Goal: Task Accomplishment & Management: Complete application form

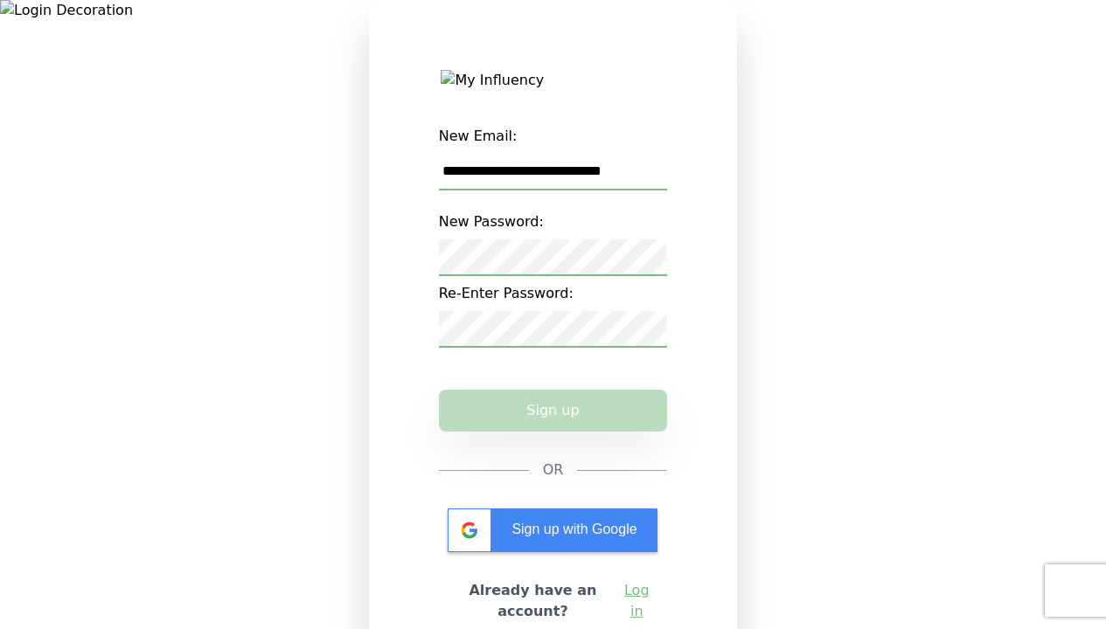
type input "**********"
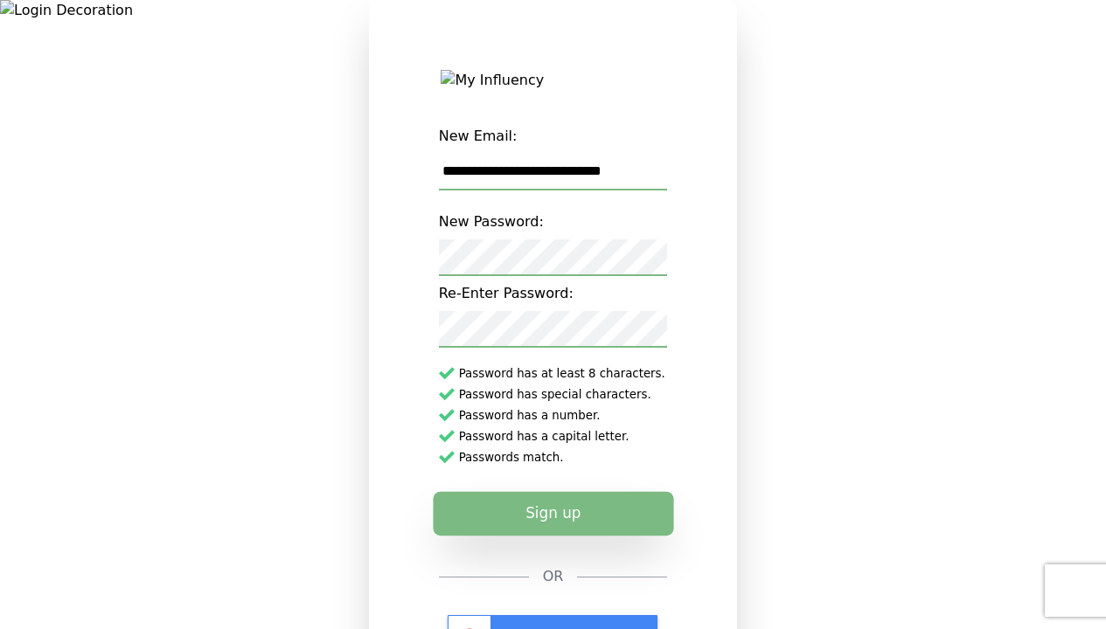
click at [552, 528] on button "Sign up" at bounding box center [553, 514] width 240 height 44
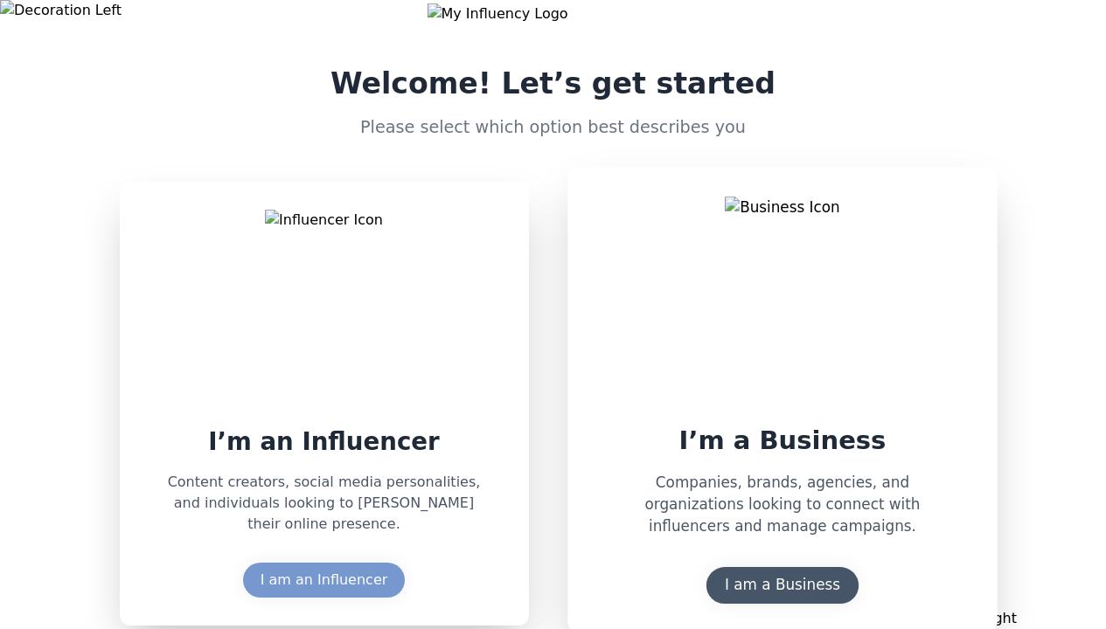
click at [781, 591] on div "I am a Business" at bounding box center [781, 586] width 115 height 22
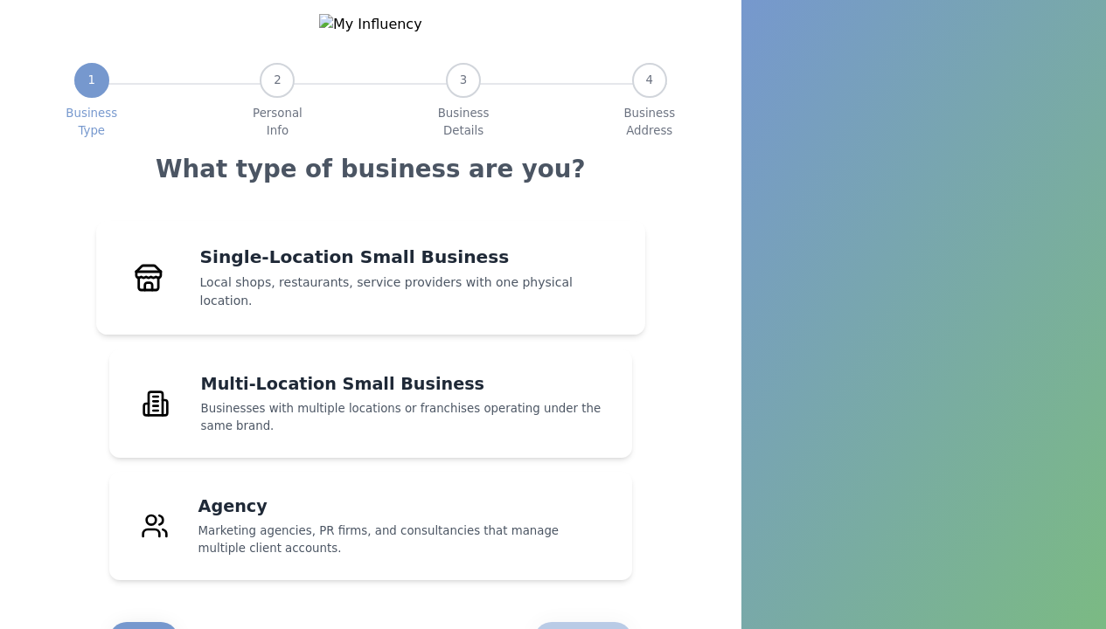
click at [370, 270] on h4 "Single-Location Small Business" at bounding box center [409, 257] width 421 height 25
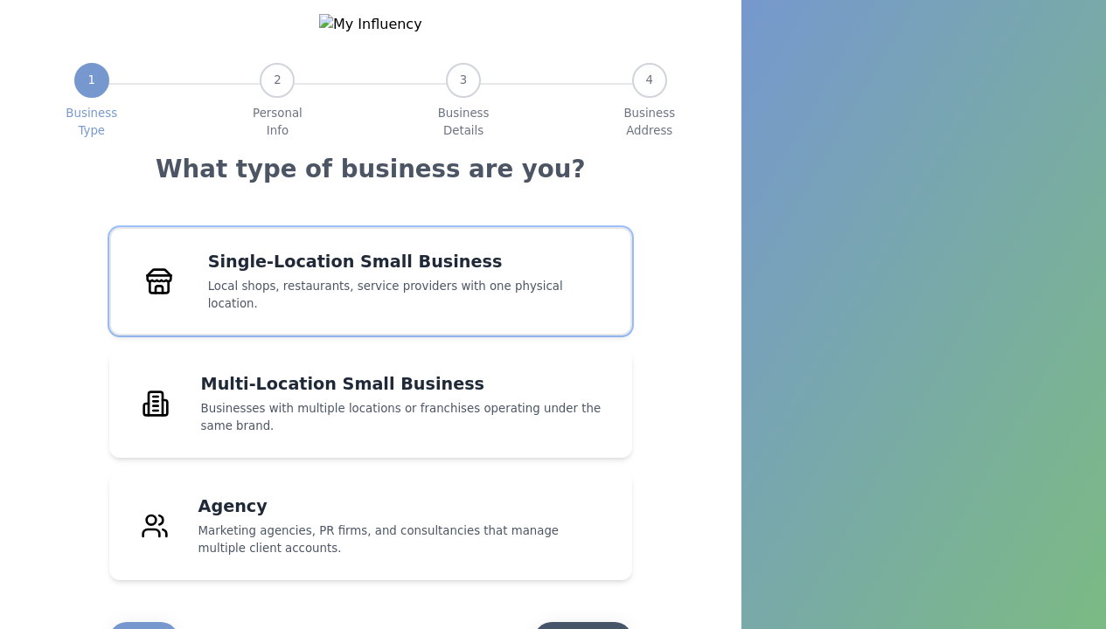
click at [582, 628] on div "Continue" at bounding box center [583, 639] width 63 height 21
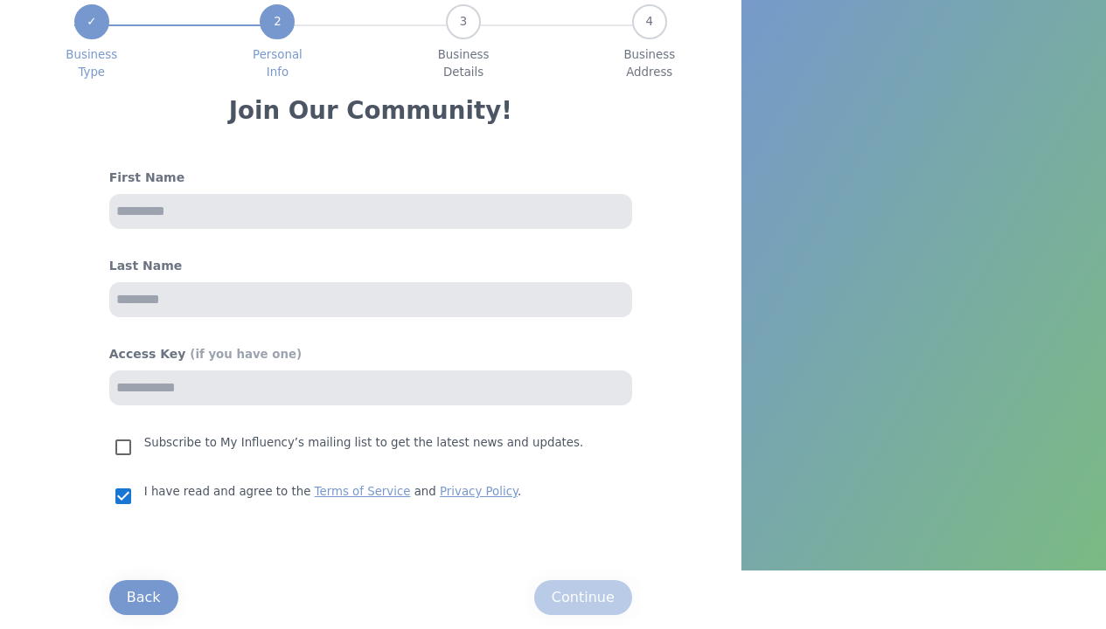
scroll to position [73, 0]
click at [327, 290] on input "text" at bounding box center [370, 299] width 523 height 35
click at [327, 231] on div "Join Our Community! First Name Last Name Access Key (if you have one) Subscribe…" at bounding box center [370, 362] width 593 height 534
click at [324, 218] on input "text" at bounding box center [370, 211] width 523 height 35
